Goal: Transaction & Acquisition: Purchase product/service

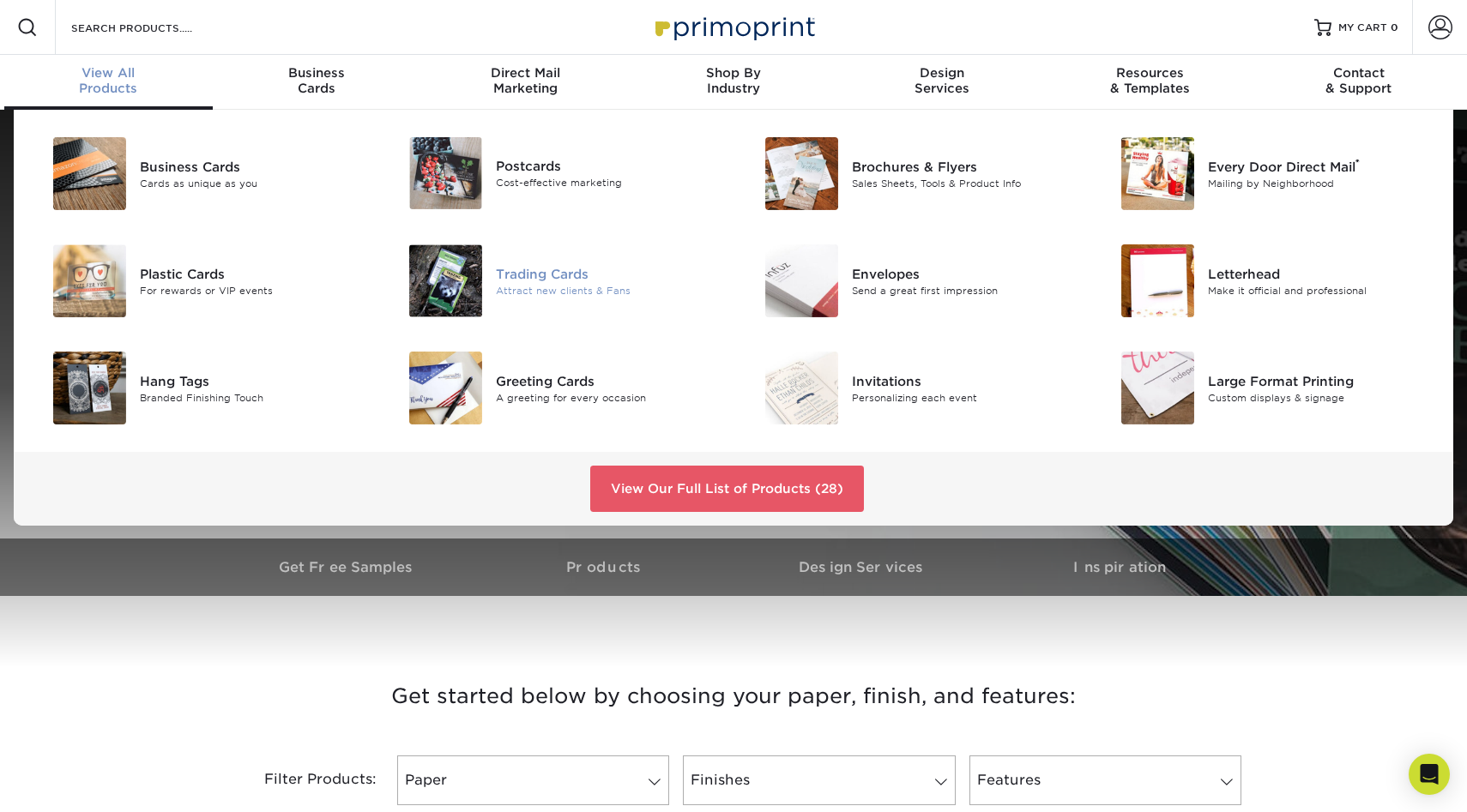
click at [466, 289] on img at bounding box center [445, 280] width 73 height 73
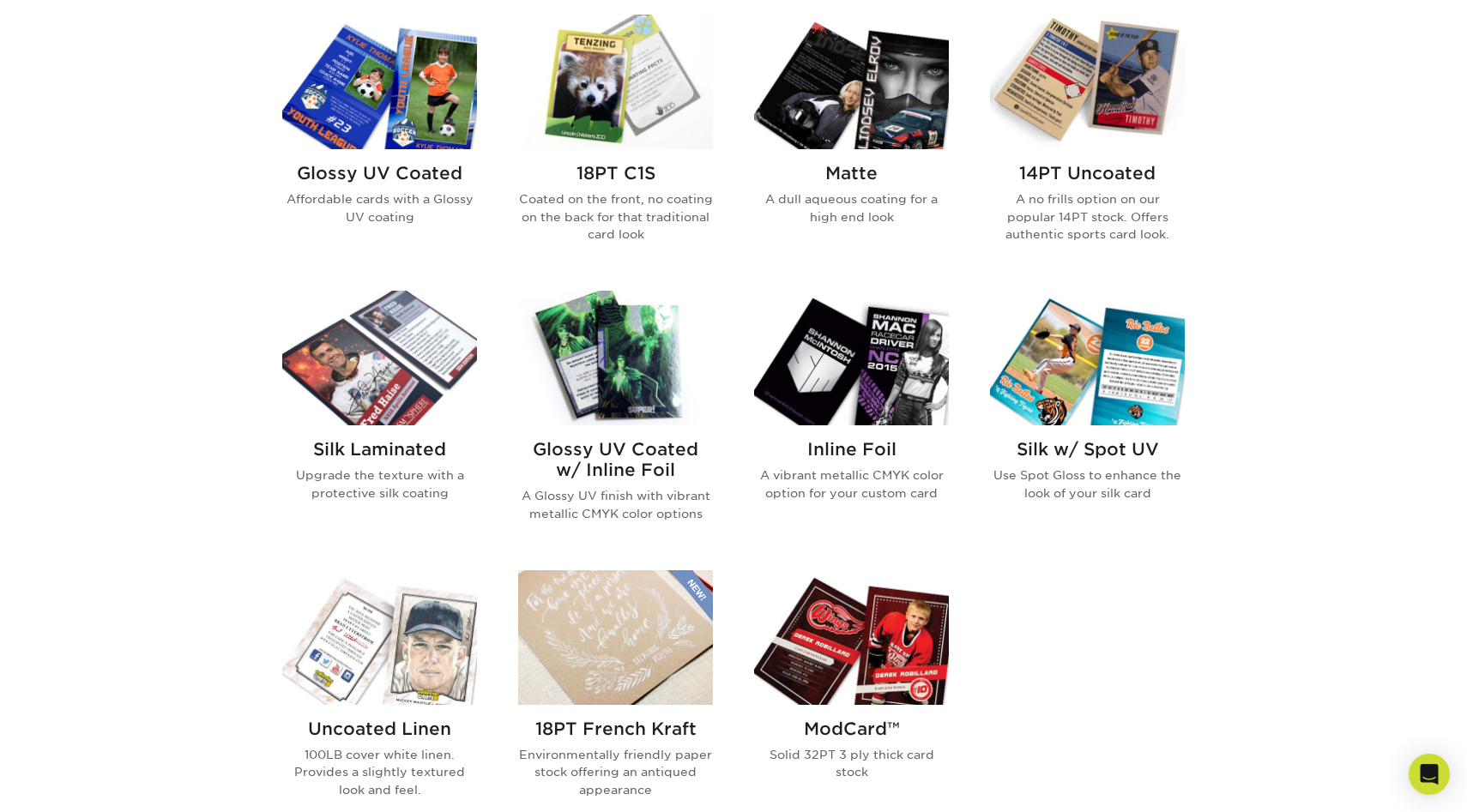
scroll to position [838, 0]
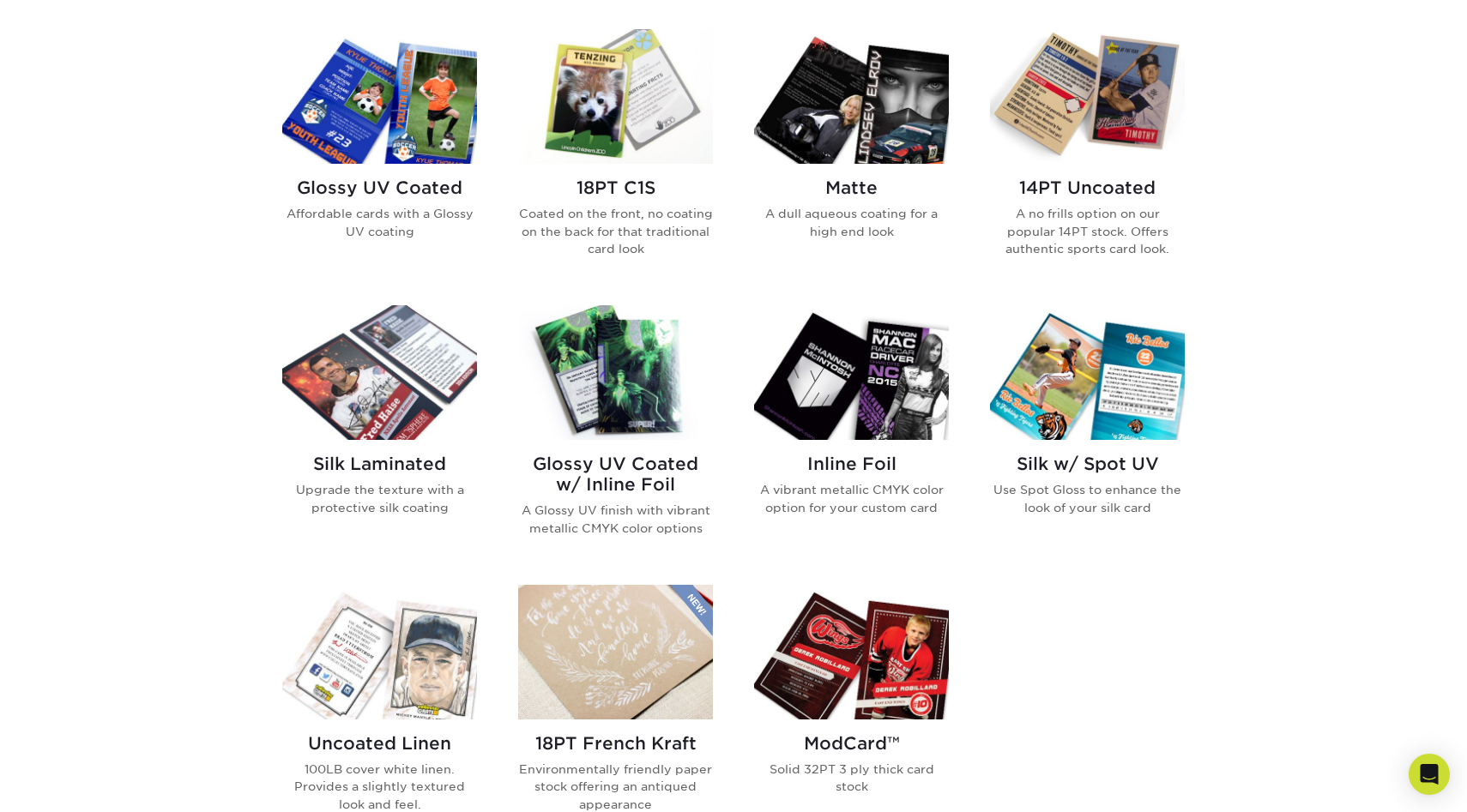
click at [863, 377] on img at bounding box center [851, 373] width 195 height 135
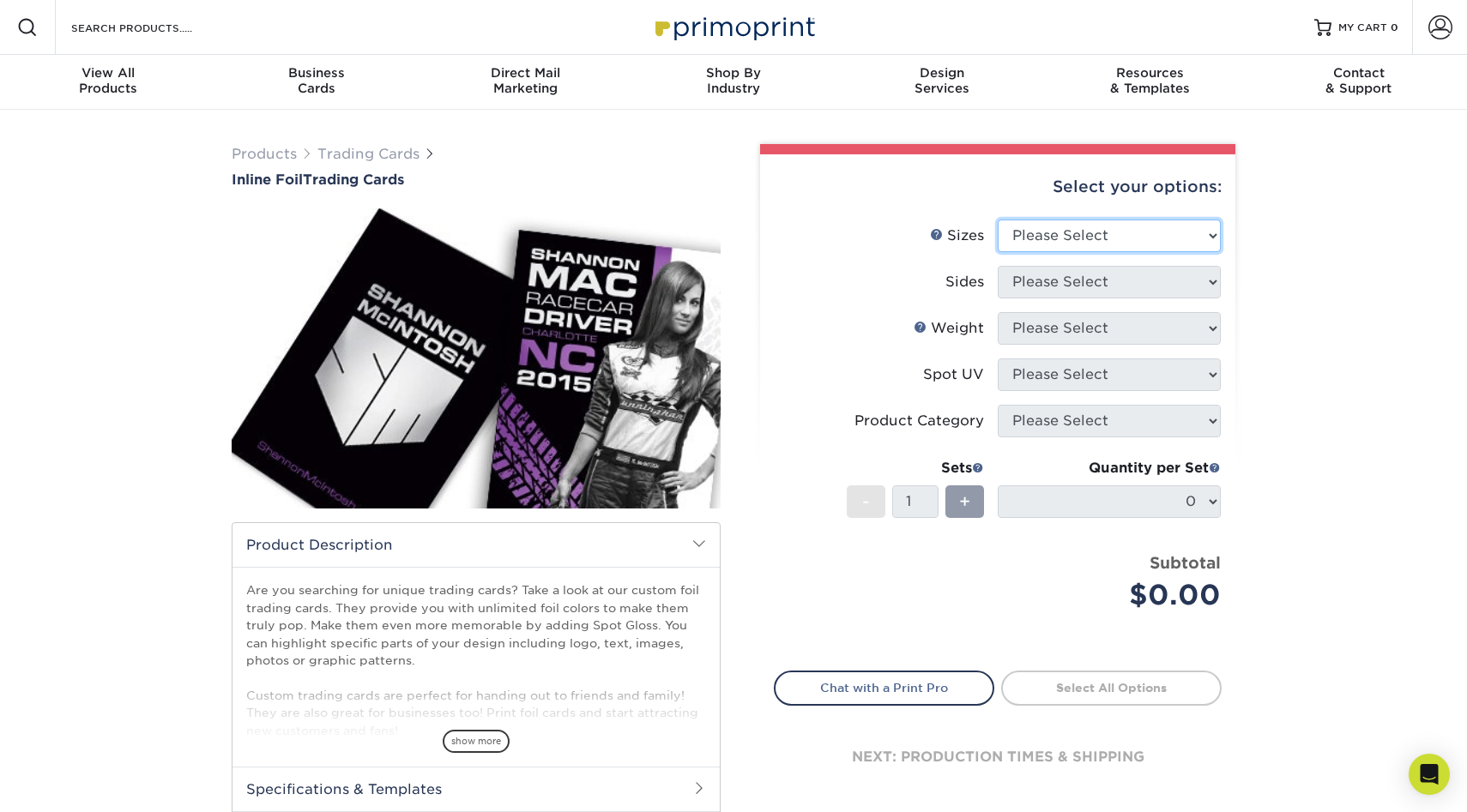
click at [1165, 237] on select "Please Select 2.5" x 3.5"" at bounding box center [1109, 236] width 223 height 32
select select "2.50x3.50"
click at [998, 220] on select "Please Select 2.5" x 3.5"" at bounding box center [1109, 236] width 223 height 32
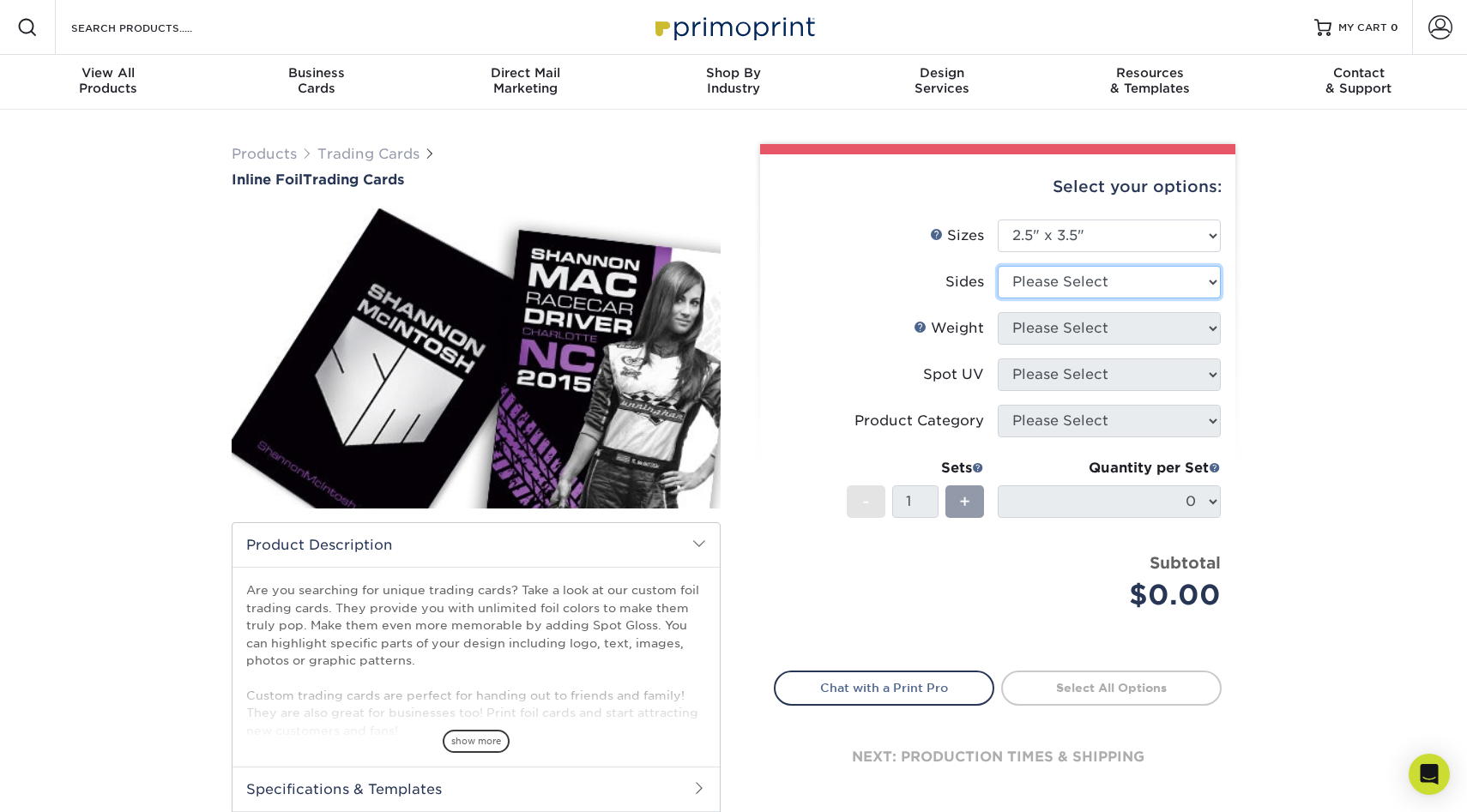
click at [1154, 276] on select "Please Select Print Both Sides - Foil Back Only Print Both Sides - Foil Both Si…" at bounding box center [1109, 282] width 223 height 32
select select "e9e9dfb3-fba1-4d60-972c-fd9ca5904d33"
click at [998, 266] on select "Please Select Print Both Sides - Foil Back Only Print Both Sides - Foil Both Si…" at bounding box center [1109, 282] width 223 height 32
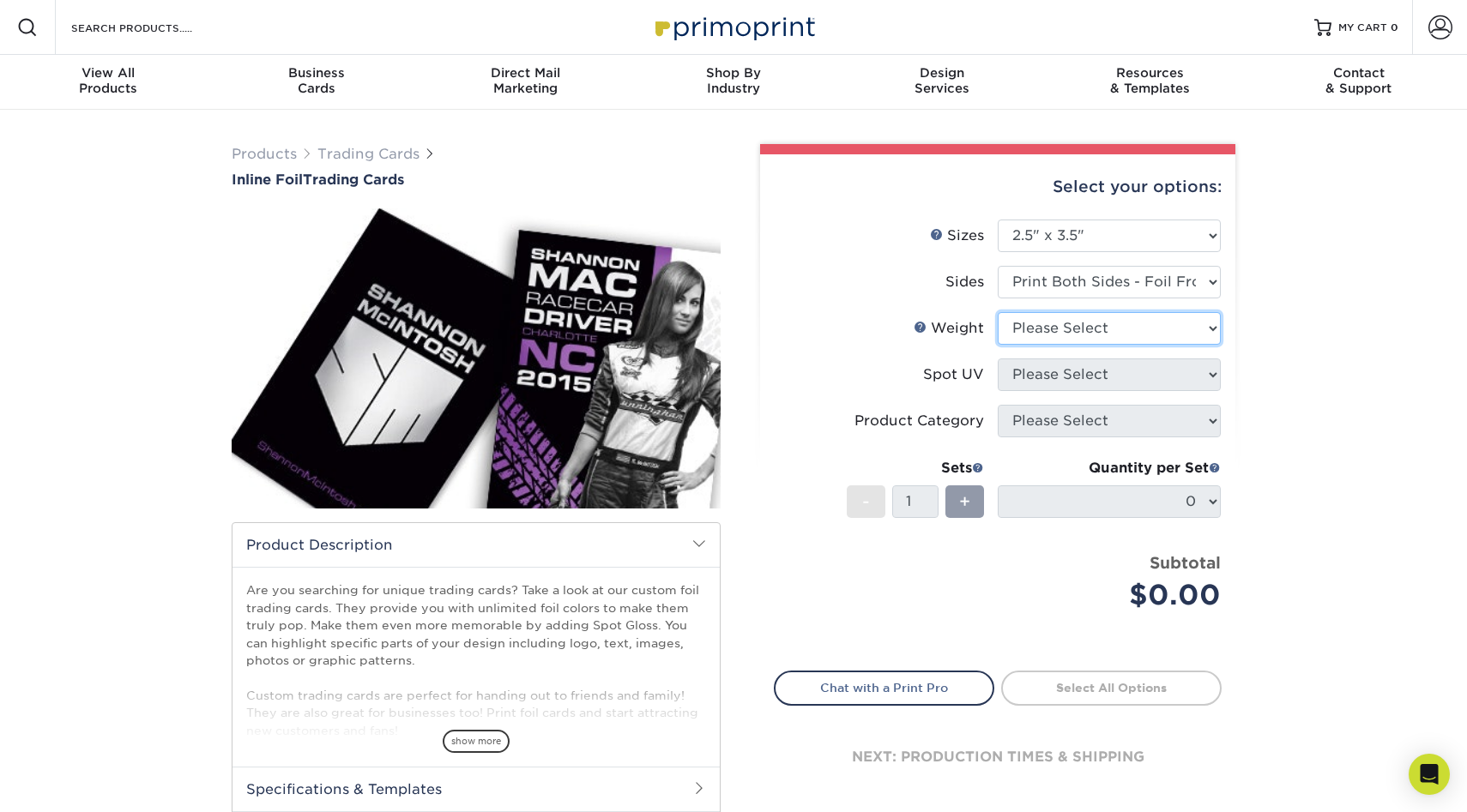
click at [1208, 327] on select "Please Select 16PT" at bounding box center [1109, 329] width 223 height 32
select select "16PT"
click at [998, 312] on select "Please Select 16PT" at bounding box center [1109, 329] width 223 height 32
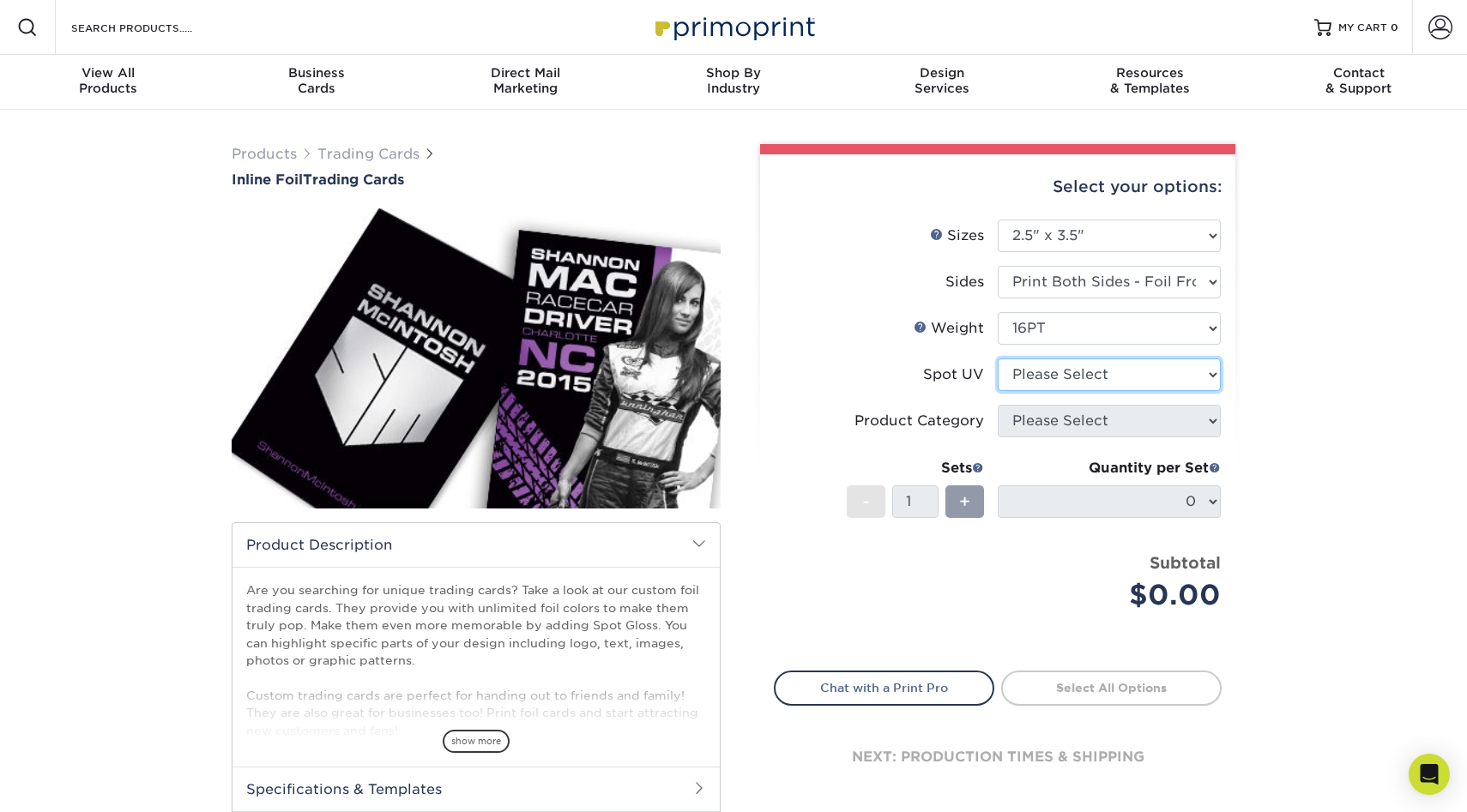
click at [1207, 373] on select "Please Select No Spot UV Front and Back (Both Sides) Front Only Back Only" at bounding box center [1109, 374] width 223 height 32
select select "0"
click at [998, 358] on select "Please Select No Spot UV Front and Back (Both Sides) Front Only Back Only" at bounding box center [1109, 374] width 223 height 32
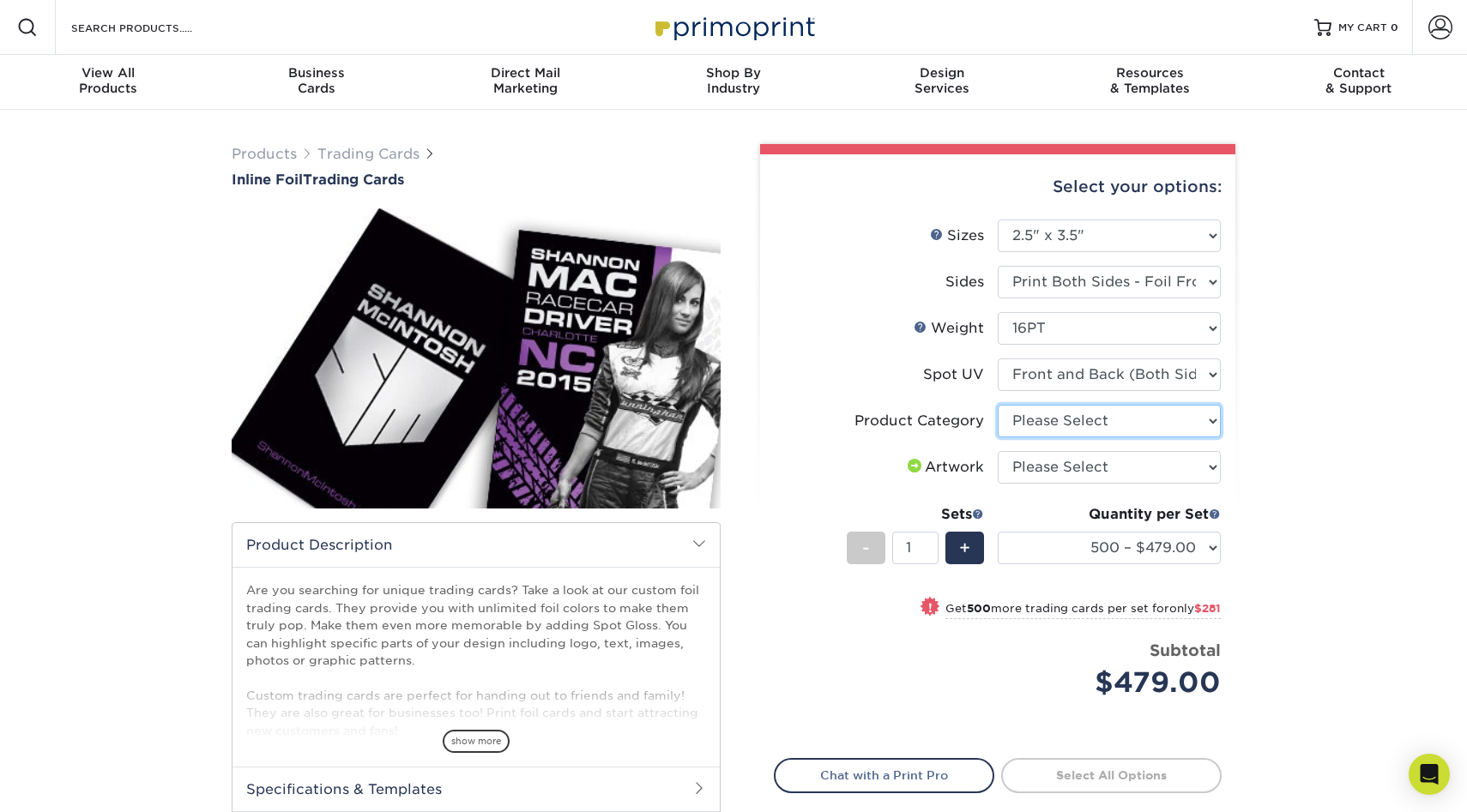
click at [1210, 417] on select "Please Select Trading Cards" at bounding box center [1109, 421] width 223 height 32
select select "c2f9bce9-36c2-409d-b101-c29d9d031e18"
click at [998, 405] on select "Please Select Trading Cards" at bounding box center [1109, 421] width 223 height 32
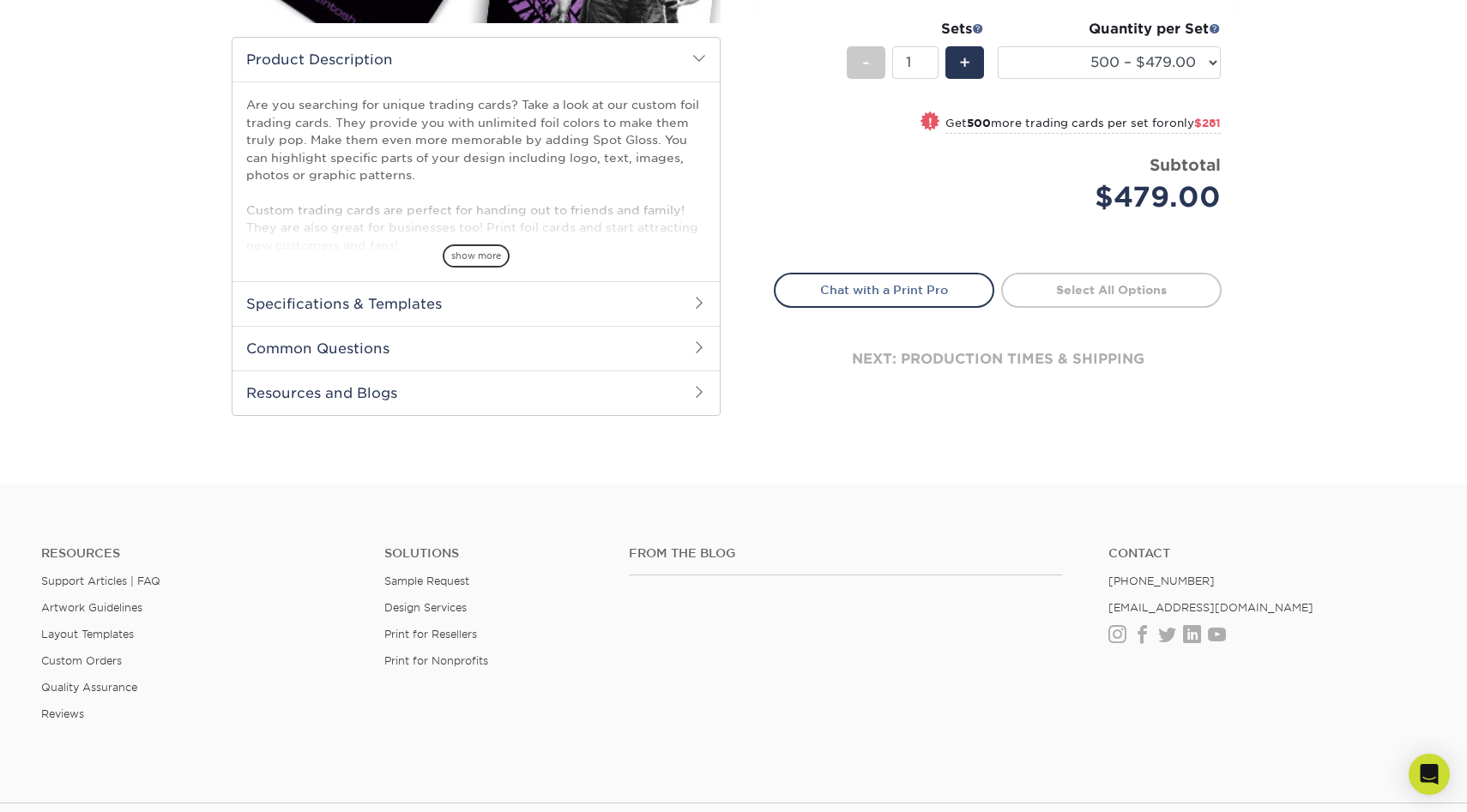
scroll to position [486, 0]
click at [694, 343] on span at bounding box center [699, 346] width 14 height 14
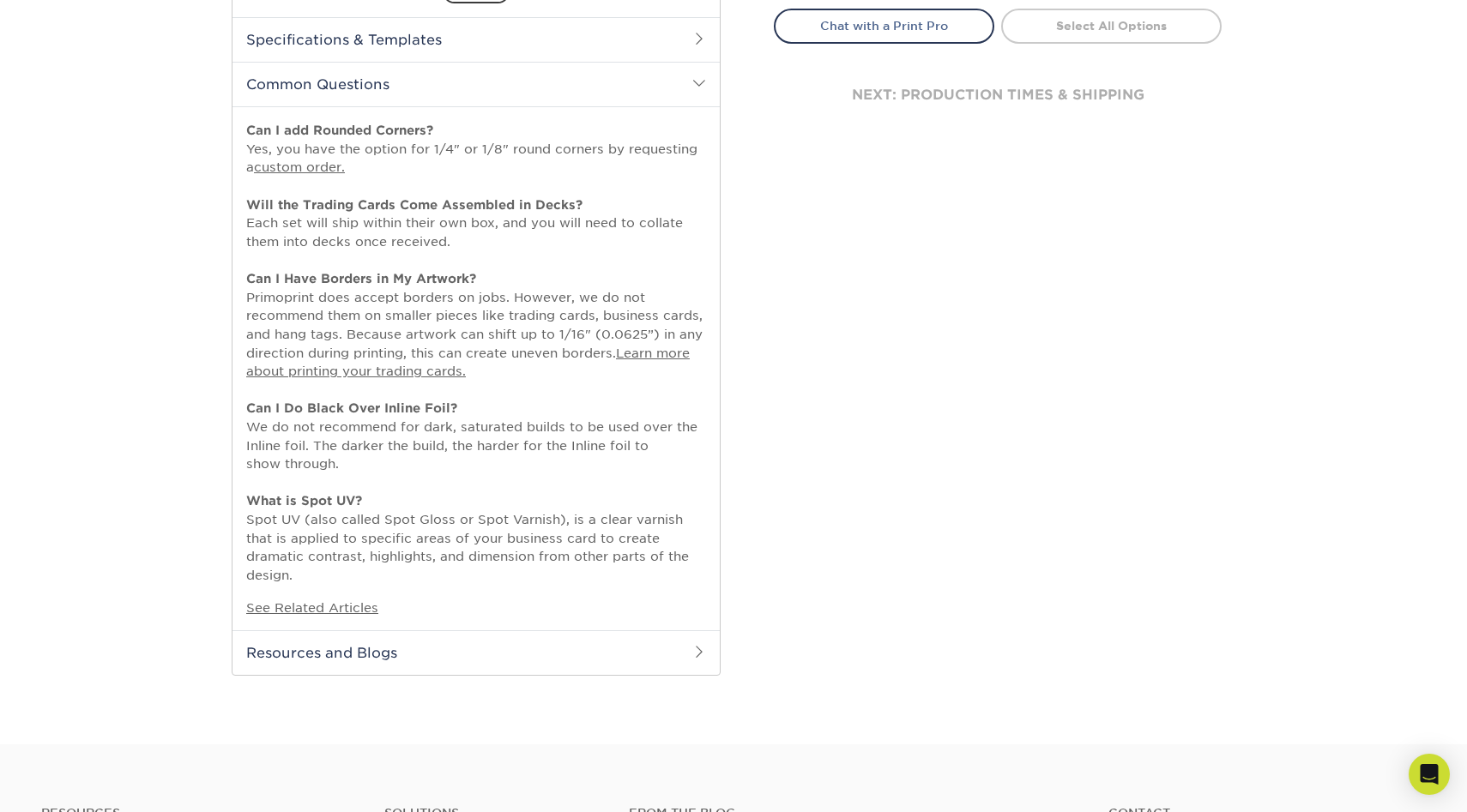
scroll to position [756, 0]
